Goal: Navigation & Orientation: Find specific page/section

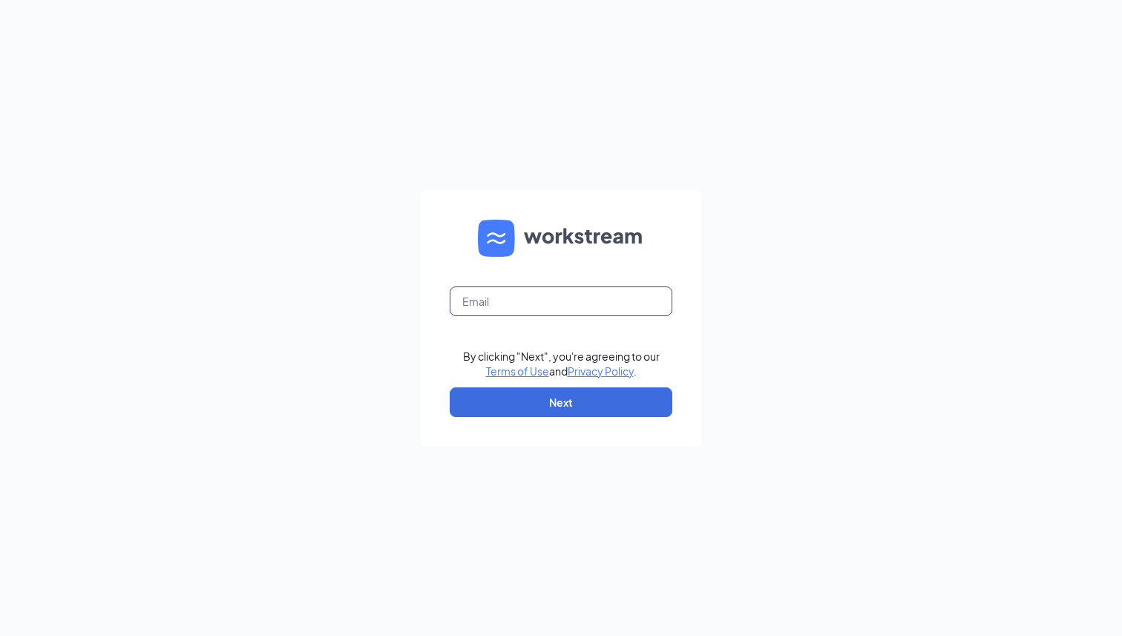
click at [539, 312] on input "text" at bounding box center [561, 301] width 223 height 30
type input "chris.connelly@workstream.is"
click at [551, 394] on button "Next" at bounding box center [561, 402] width 223 height 30
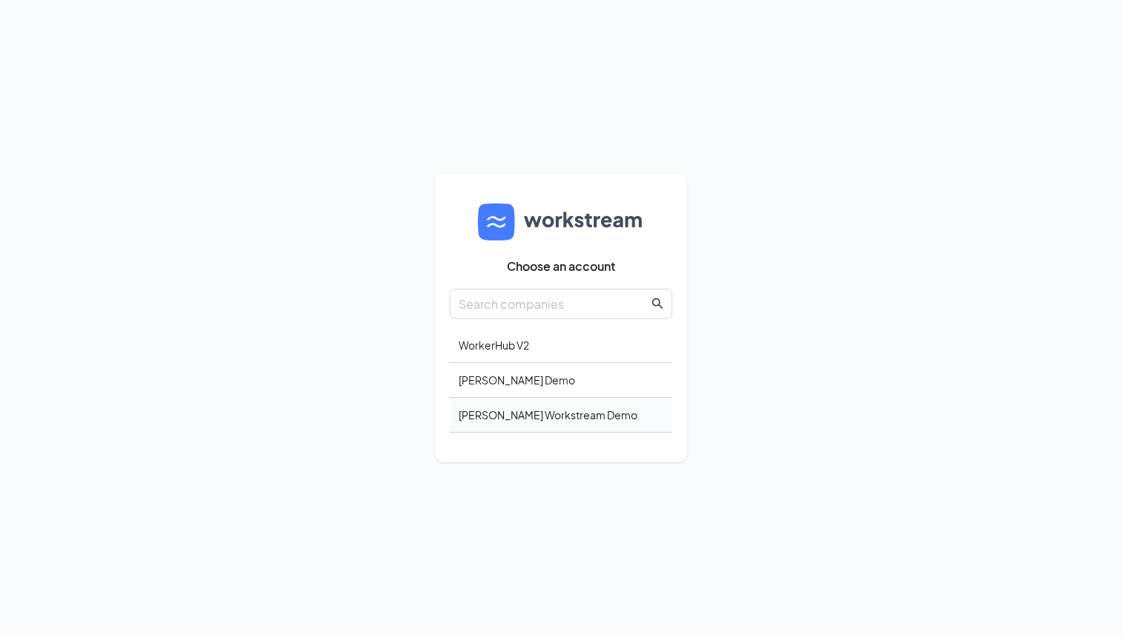
click at [534, 417] on div "Chris Connelly Workstream Demo" at bounding box center [561, 415] width 223 height 35
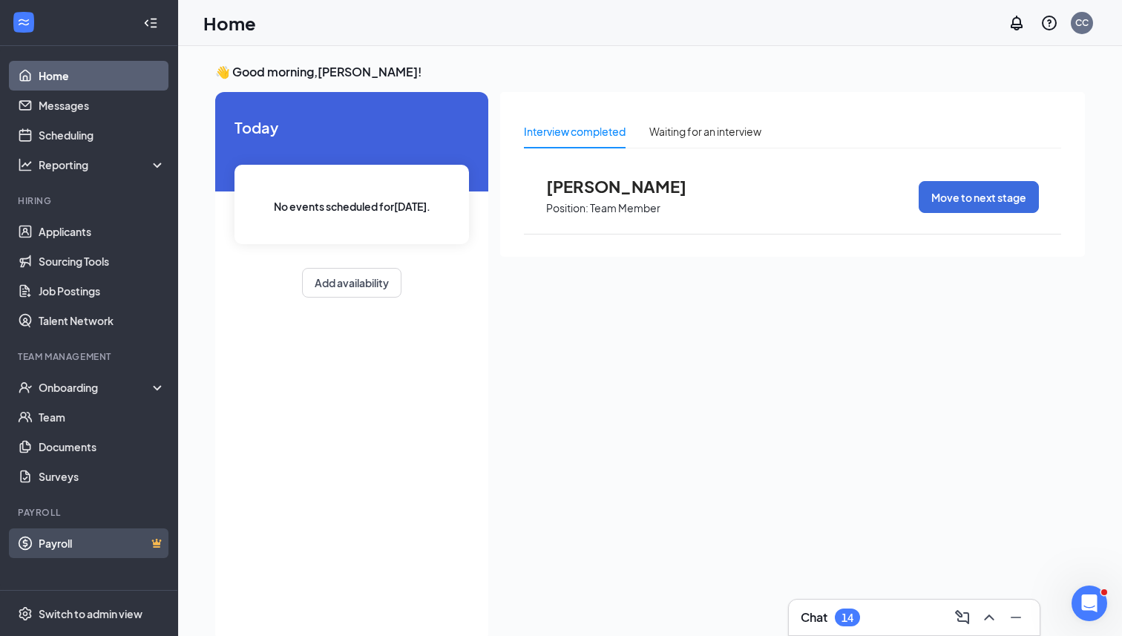
click at [62, 546] on link "Payroll" at bounding box center [102, 543] width 127 height 30
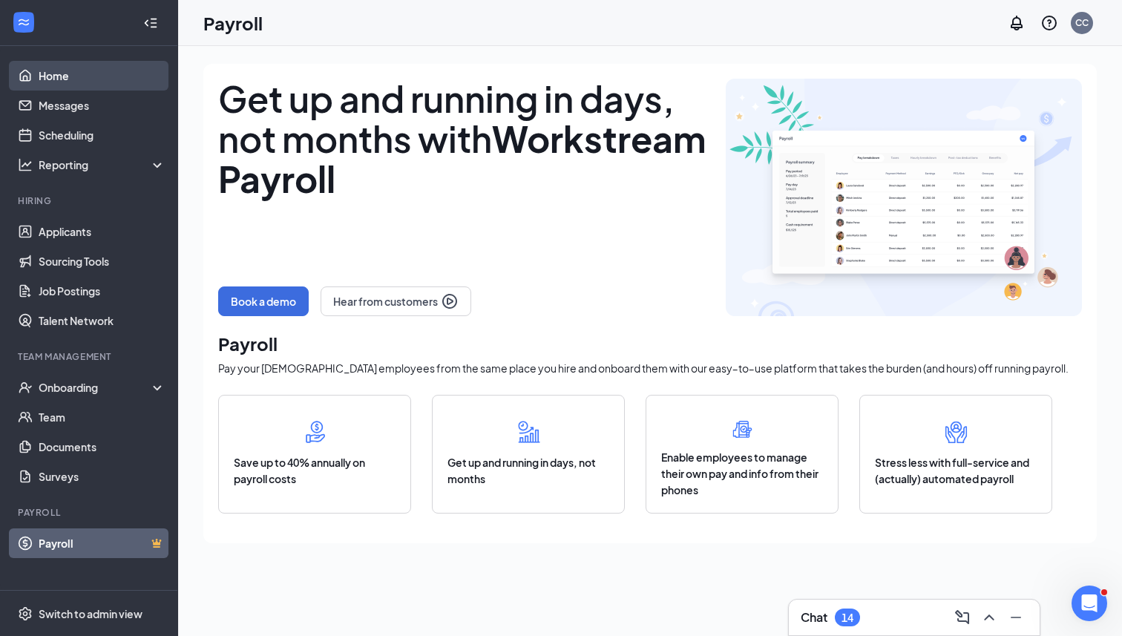
click at [59, 73] on link "Home" at bounding box center [102, 76] width 127 height 30
